Goal: Task Accomplishment & Management: Manage account settings

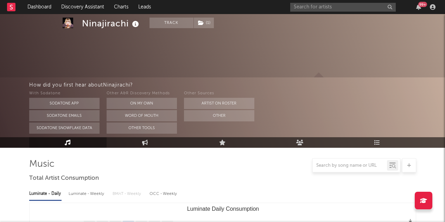
select select "6m"
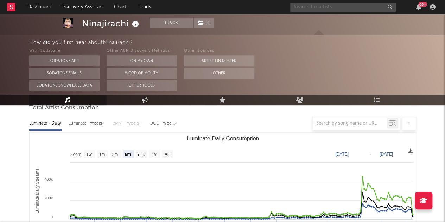
click at [363, 5] on input "text" at bounding box center [342, 7] width 105 height 9
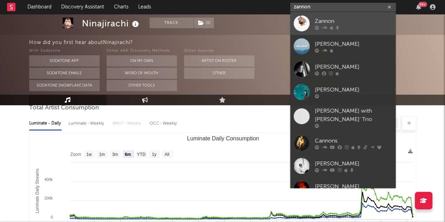
type input "zannon"
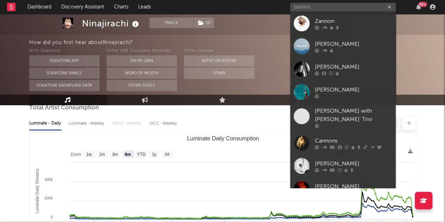
drag, startPoint x: 353, startPoint y: 28, endPoint x: 344, endPoint y: 31, distance: 9.5
click at [353, 28] on div at bounding box center [353, 27] width 77 height 4
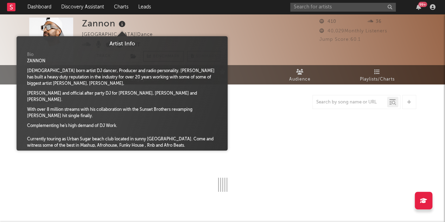
click at [122, 21] on icon at bounding box center [122, 24] width 10 height 10
select select "1w"
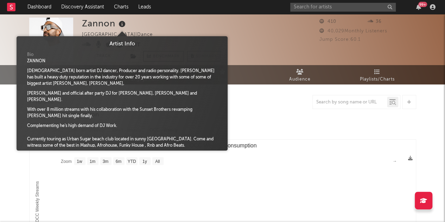
click at [122, 21] on icon at bounding box center [122, 24] width 10 height 10
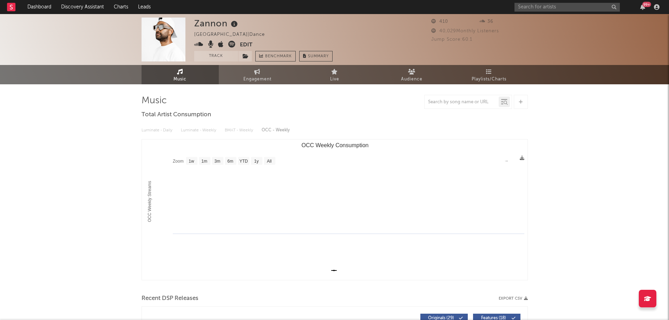
click at [246, 45] on button "Edit" at bounding box center [246, 45] width 13 height 9
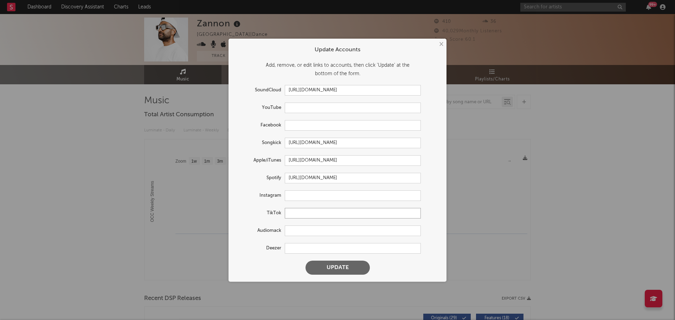
click at [303, 213] on input "text" at bounding box center [353, 213] width 136 height 11
paste input "[URL][DOMAIN_NAME]"
type input "[URL][DOMAIN_NAME]"
click at [349, 221] on button "Update" at bounding box center [337, 268] width 64 height 14
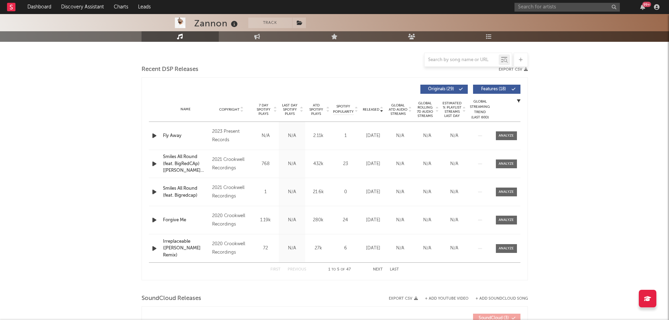
scroll to position [231, 0]
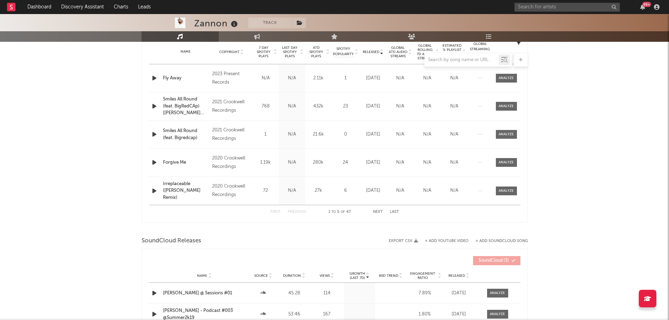
select select "1w"
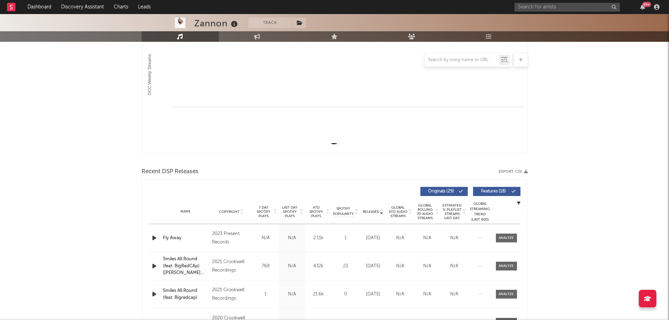
scroll to position [56, 0]
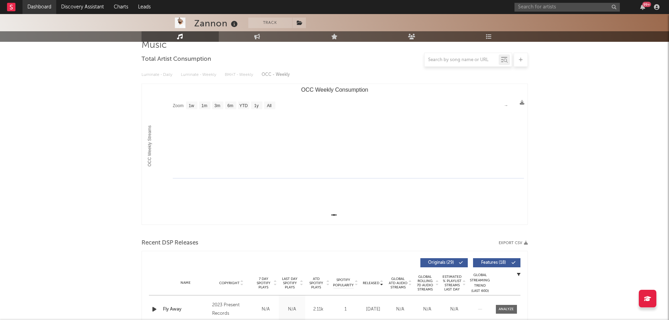
click at [38, 7] on link "Dashboard" at bounding box center [39, 7] width 34 height 14
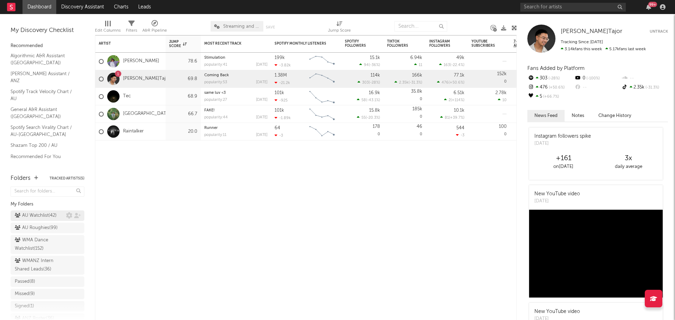
click at [41, 219] on div "AU Watchlist ( 42 )" at bounding box center [36, 216] width 42 height 8
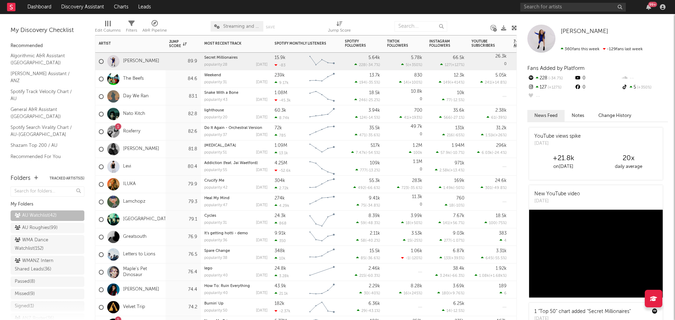
click at [167, 115] on div "82.8" at bounding box center [183, 114] width 35 height 18
